Goal: Information Seeking & Learning: Find specific fact

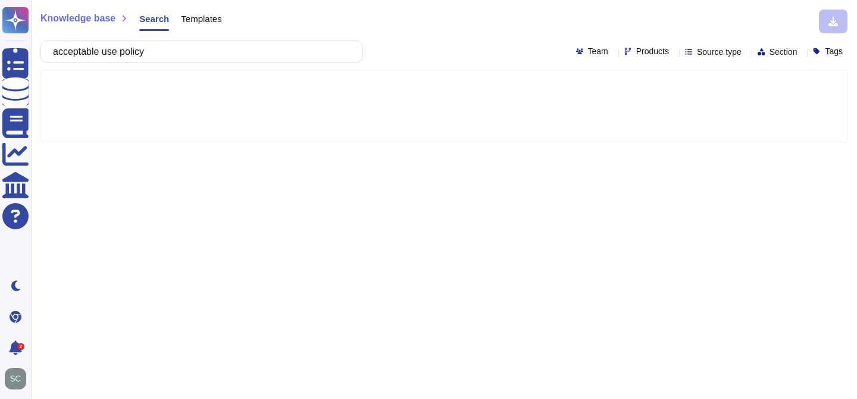
type input "acceptable use policy"
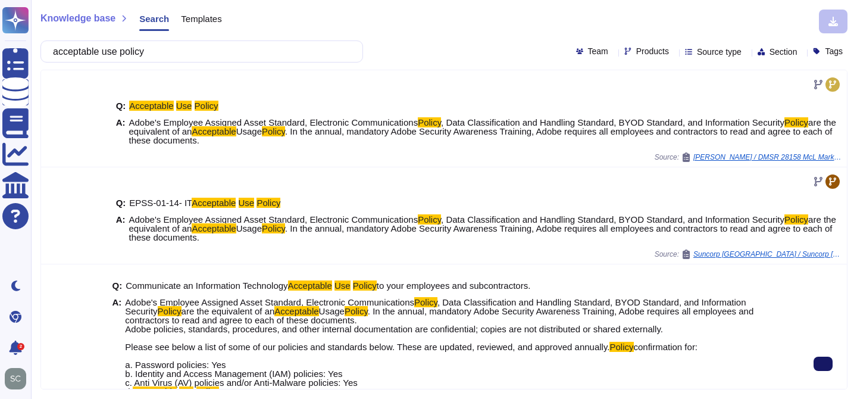
click at [814, 371] on button at bounding box center [823, 364] width 19 height 14
